Goal: Information Seeking & Learning: Learn about a topic

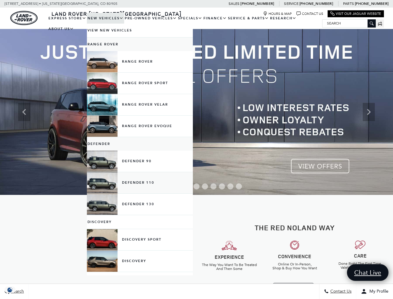
click at [107, 191] on link "Defender 110" at bounding box center [140, 182] width 106 height 21
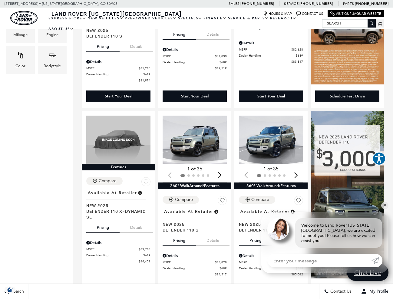
scroll to position [225, 0]
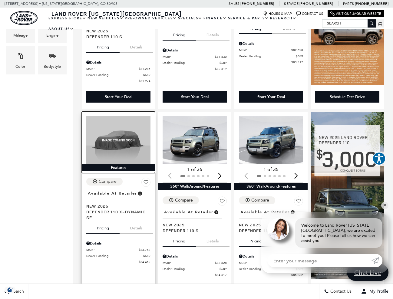
click at [112, 136] on img at bounding box center [118, 140] width 64 height 48
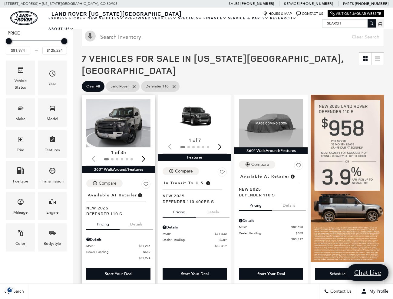
scroll to position [56, 0]
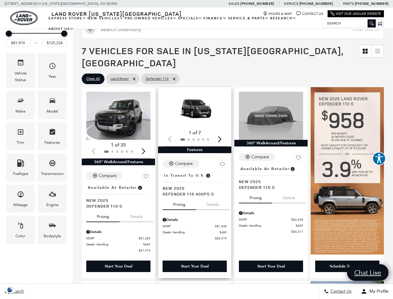
click at [194, 107] on img "1 / 2" at bounding box center [194, 110] width 64 height 36
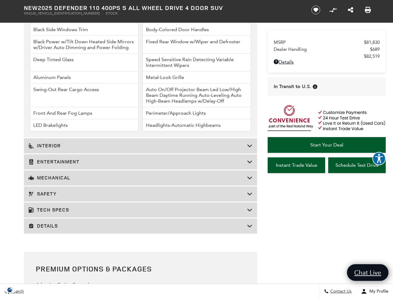
scroll to position [865, 0]
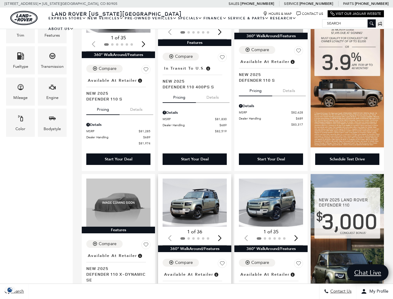
click at [189, 185] on img "1 / 2" at bounding box center [194, 203] width 64 height 48
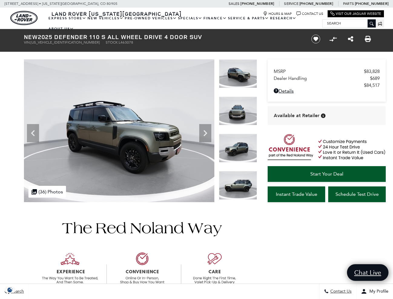
click at [202, 130] on icon "Next" at bounding box center [205, 133] width 12 height 12
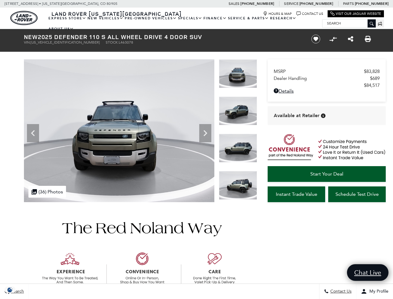
click at [202, 130] on icon "Next" at bounding box center [205, 133] width 12 height 12
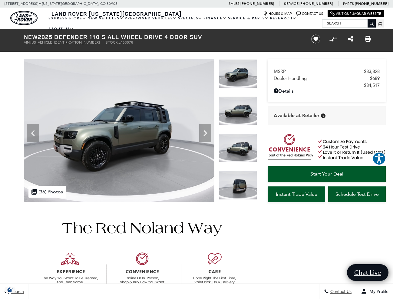
click at [202, 130] on icon "Next" at bounding box center [205, 133] width 12 height 12
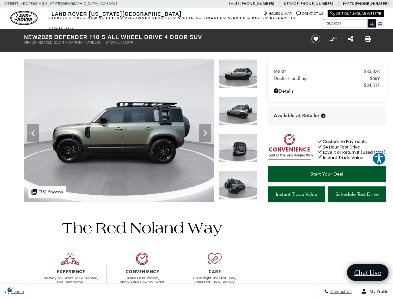
click at [202, 130] on icon "Next" at bounding box center [205, 133] width 12 height 12
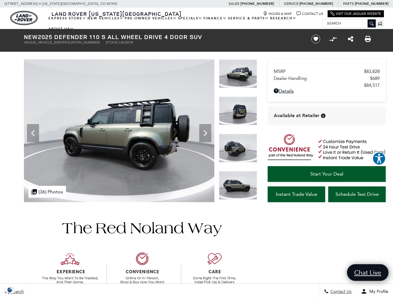
click at [202, 130] on icon "Next" at bounding box center [205, 133] width 12 height 12
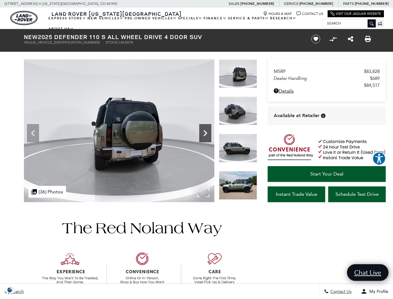
click at [202, 130] on icon "Next" at bounding box center [205, 133] width 12 height 12
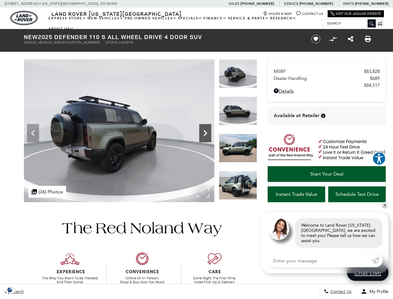
click at [202, 130] on icon "Next" at bounding box center [205, 133] width 12 height 12
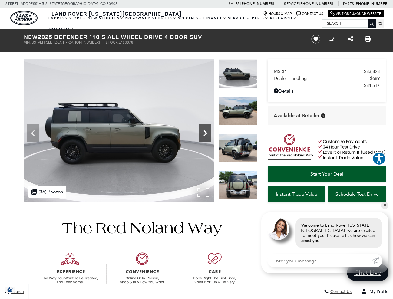
click at [202, 130] on icon "Next" at bounding box center [205, 133] width 12 height 12
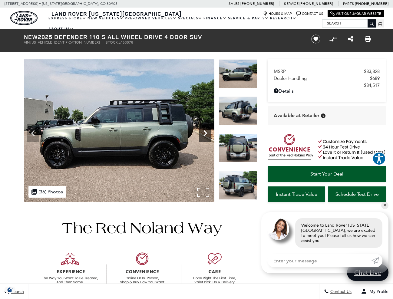
click at [202, 130] on icon "Next" at bounding box center [205, 133] width 12 height 12
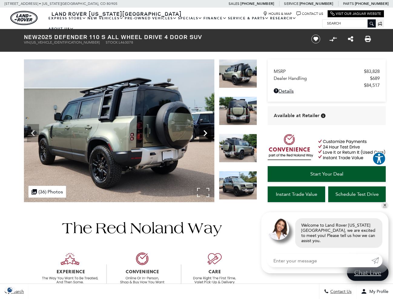
click at [202, 130] on icon "Next" at bounding box center [205, 133] width 12 height 12
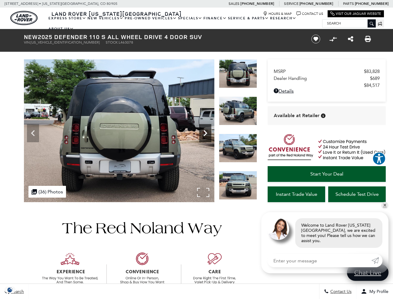
click at [202, 130] on icon "Next" at bounding box center [205, 133] width 12 height 12
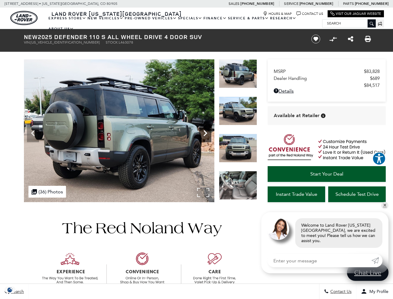
click at [202, 130] on icon "Next" at bounding box center [205, 133] width 12 height 12
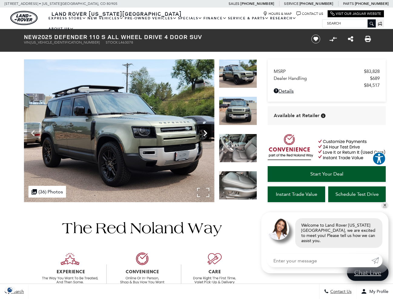
click at [202, 130] on icon "Next" at bounding box center [205, 133] width 12 height 12
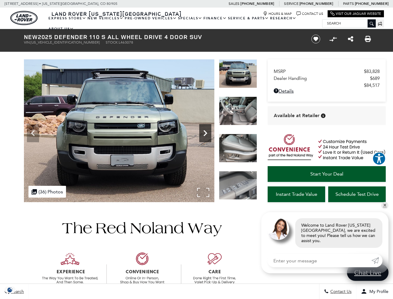
click at [202, 130] on icon "Next" at bounding box center [205, 133] width 12 height 12
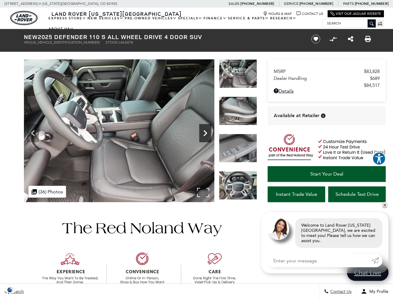
click at [202, 130] on icon "Next" at bounding box center [205, 133] width 12 height 12
